Goal: Task Accomplishment & Management: Manage account settings

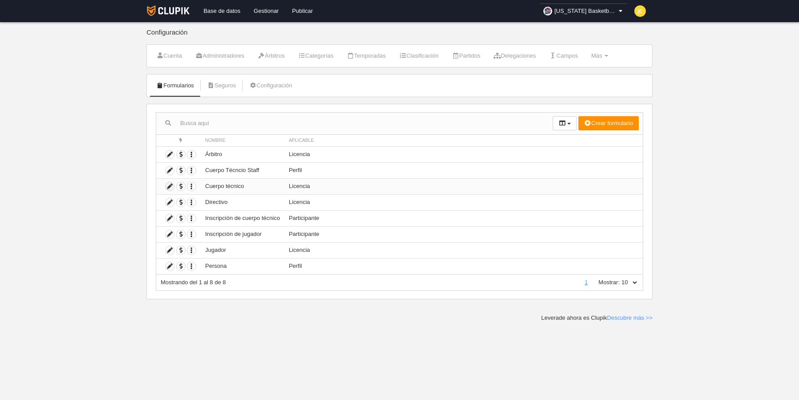
click at [169, 184] on icon at bounding box center [169, 186] width 8 height 8
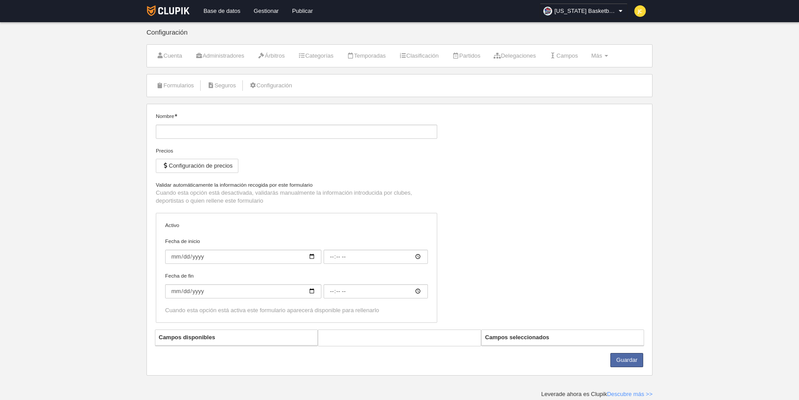
type input "Cuerpo técnico"
checkbox input "true"
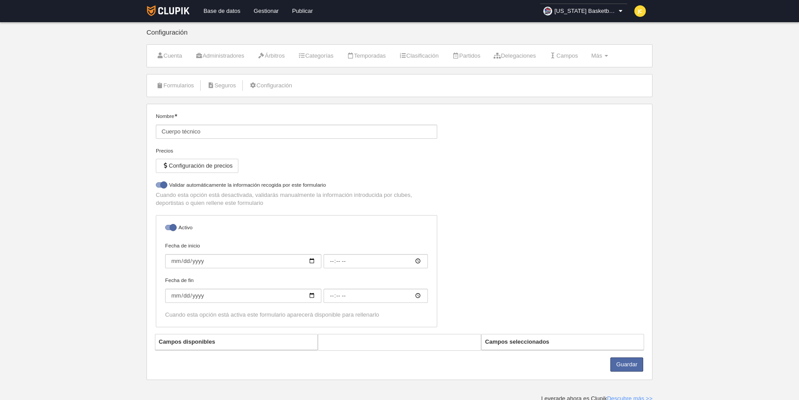
select select "selected"
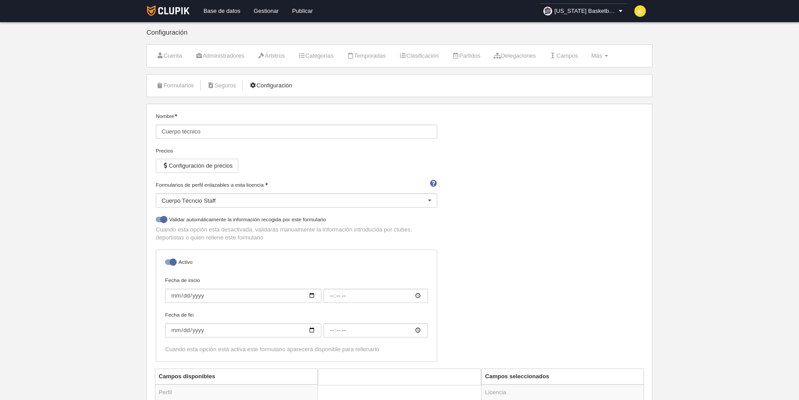
click at [279, 83] on link "Configuración" at bounding box center [270, 85] width 52 height 13
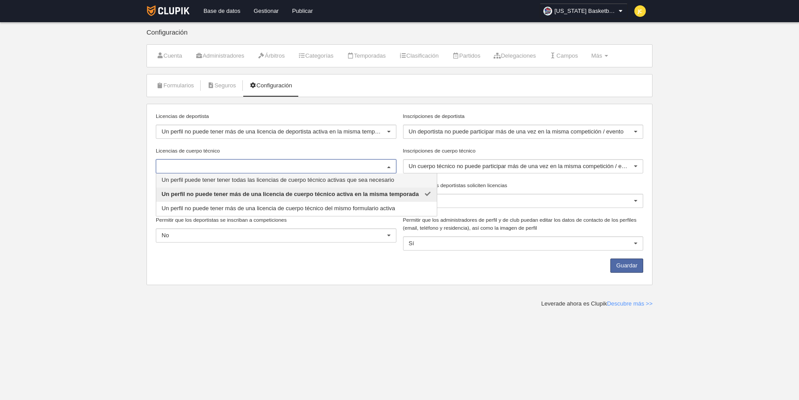
click at [224, 183] on span "Un perfil puede tener tener todas las licencias de cuerpo técnico activas que s…" at bounding box center [296, 180] width 280 height 14
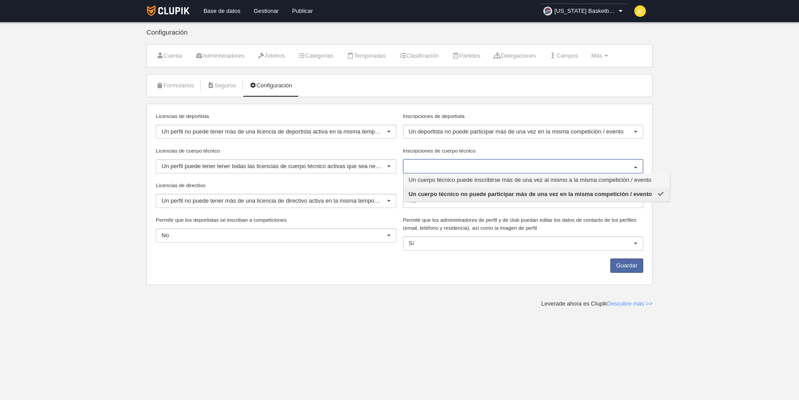
click at [440, 178] on span "Un cuerpo técnico puede inscribirse más de una vez al mismo a la misma competic…" at bounding box center [530, 180] width 243 height 7
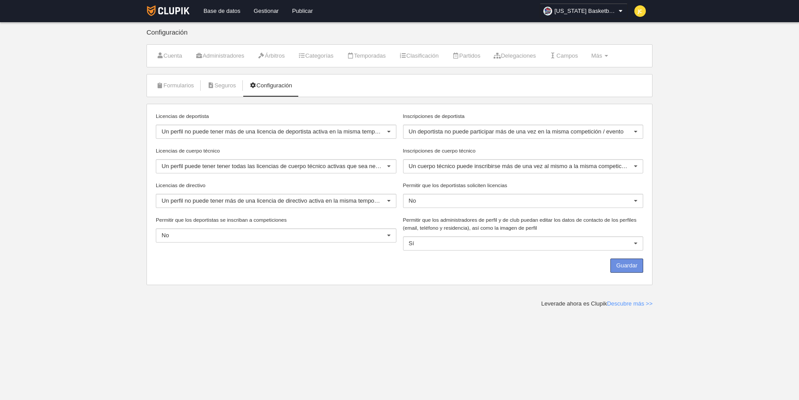
click at [631, 267] on button "Guardar" at bounding box center [626, 266] width 33 height 14
click at [227, 8] on link "Base de datos" at bounding box center [222, 11] width 50 height 22
